Goal: Find specific page/section: Find specific page/section

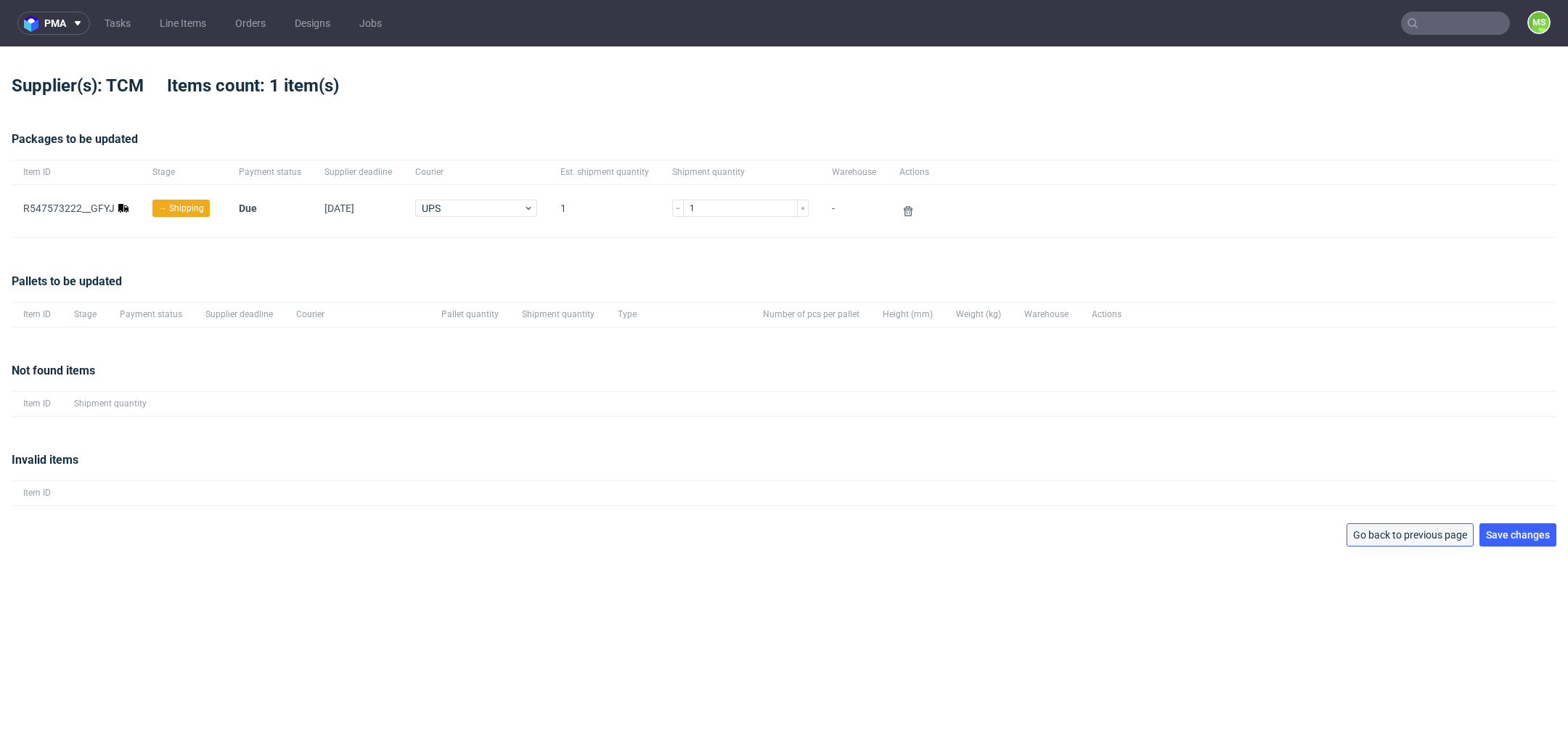
click at [1428, 531] on span "Go back to previous page" at bounding box center [1410, 535] width 114 height 10
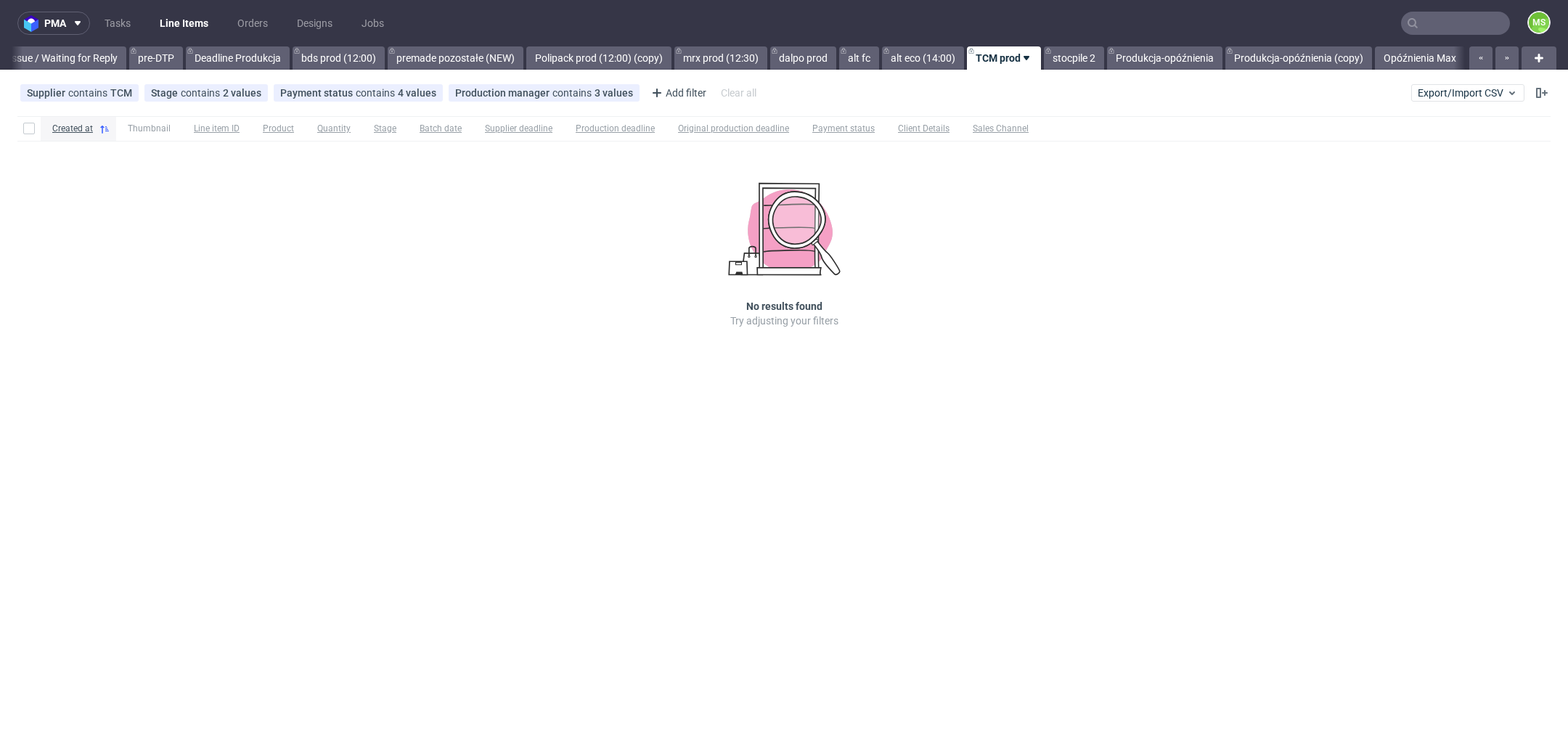
scroll to position [0, 2352]
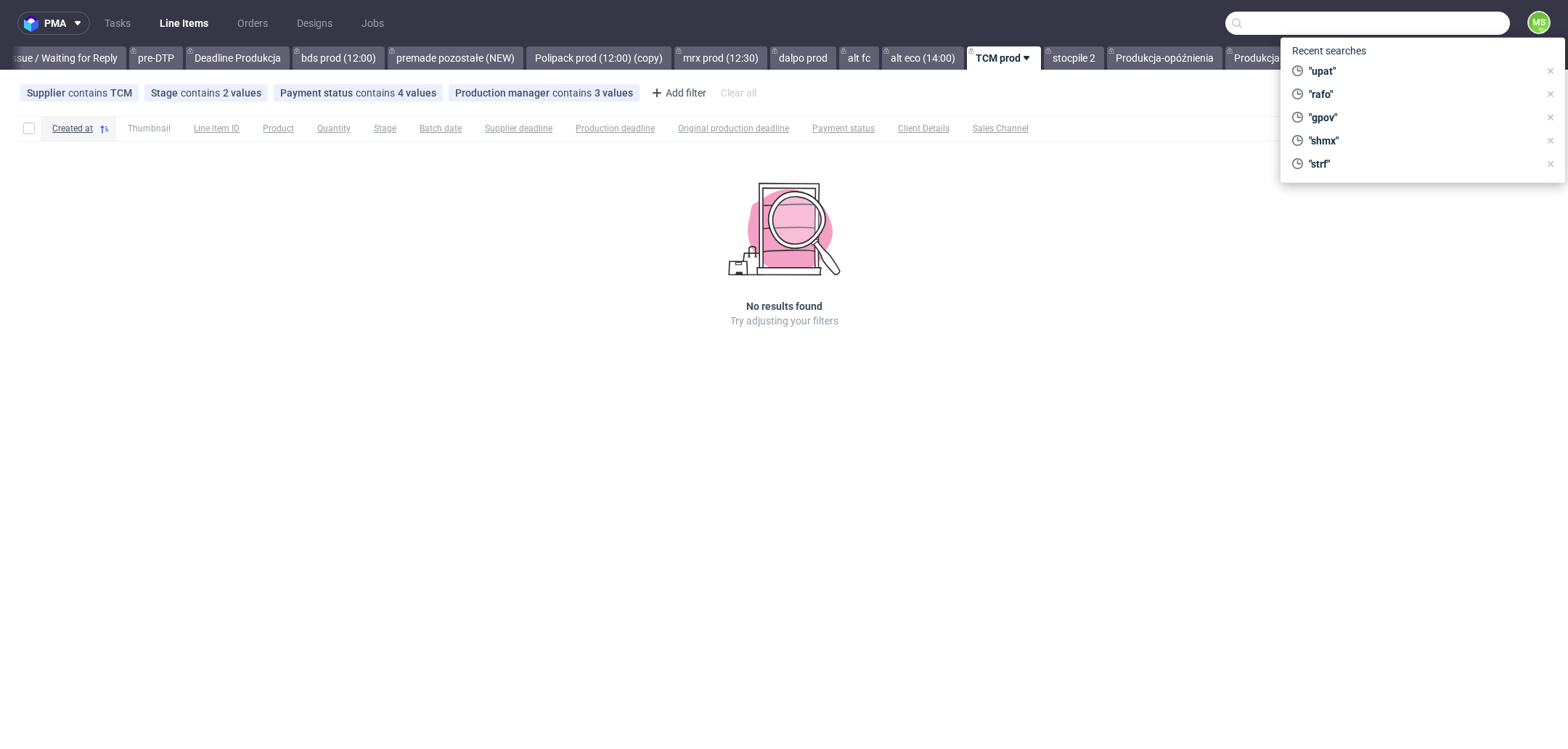
click at [1451, 19] on input "text" at bounding box center [1367, 23] width 285 height 23
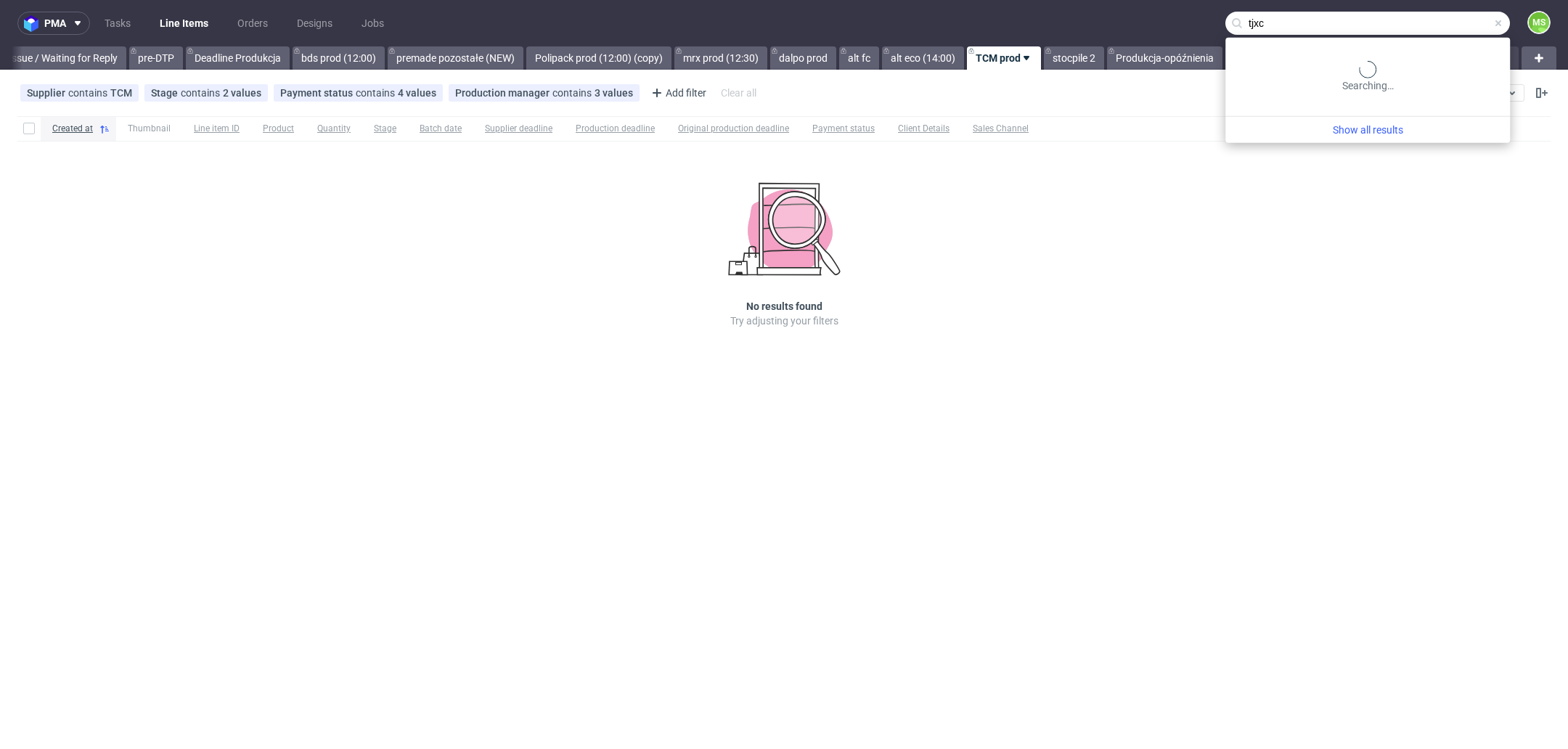
type input "tjxc"
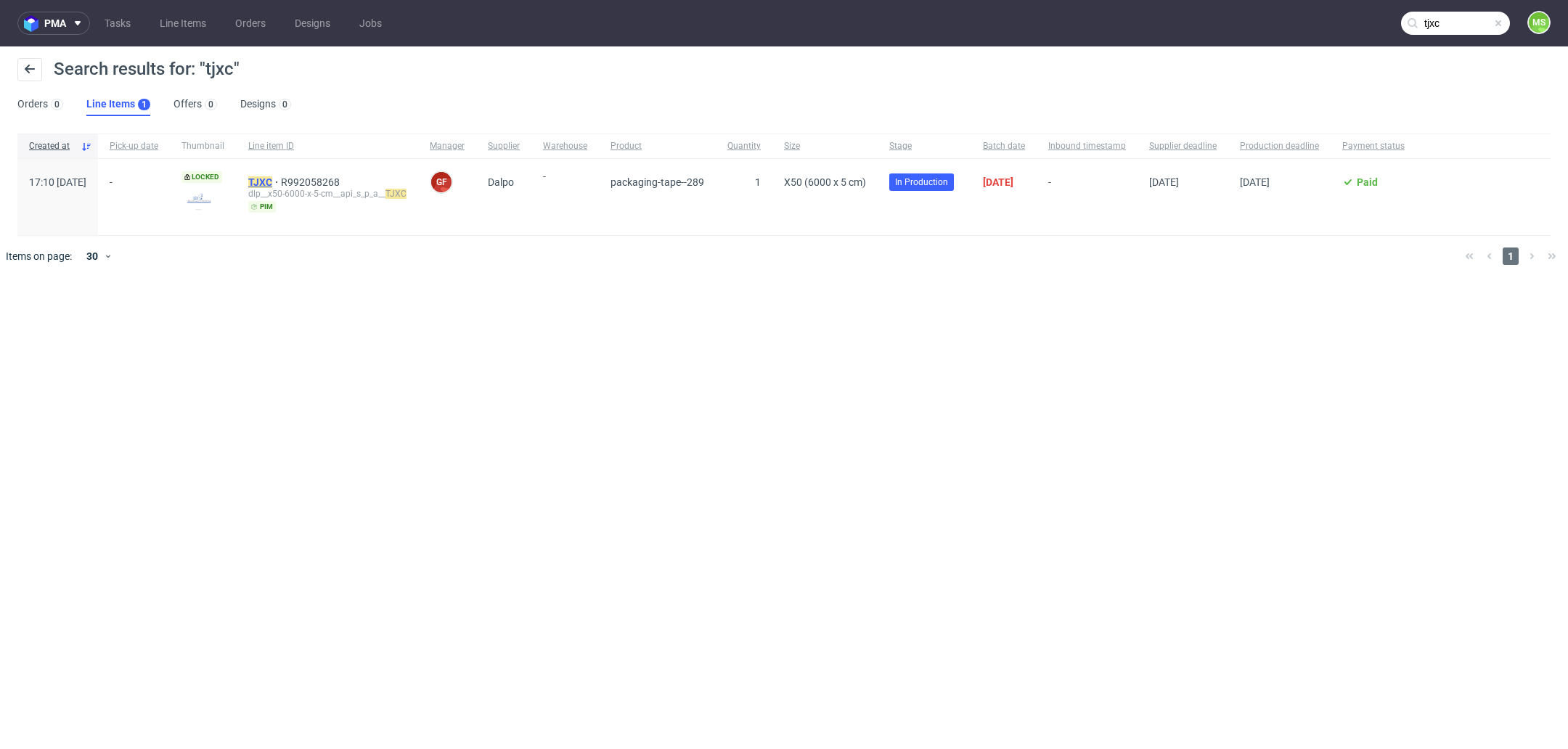
click at [272, 178] on mark "TJXC" at bounding box center [260, 182] width 24 height 12
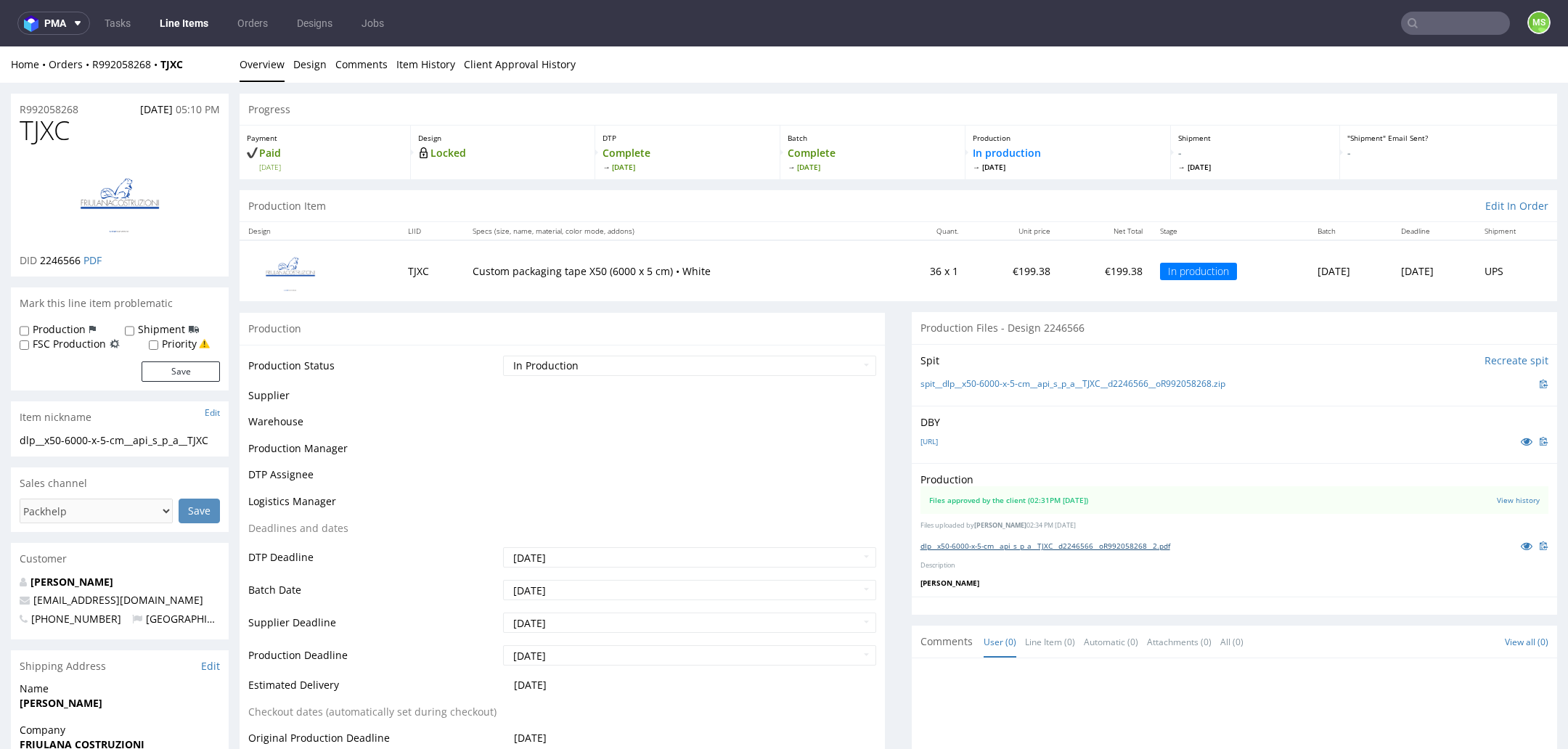
click at [995, 544] on link "dlp__x50-6000-x-5-cm__api_s_p_a__TJXC__d2246566__oR992058268__2.pdf" at bounding box center [1046, 545] width 250 height 10
